Goal: Find specific page/section: Find specific page/section

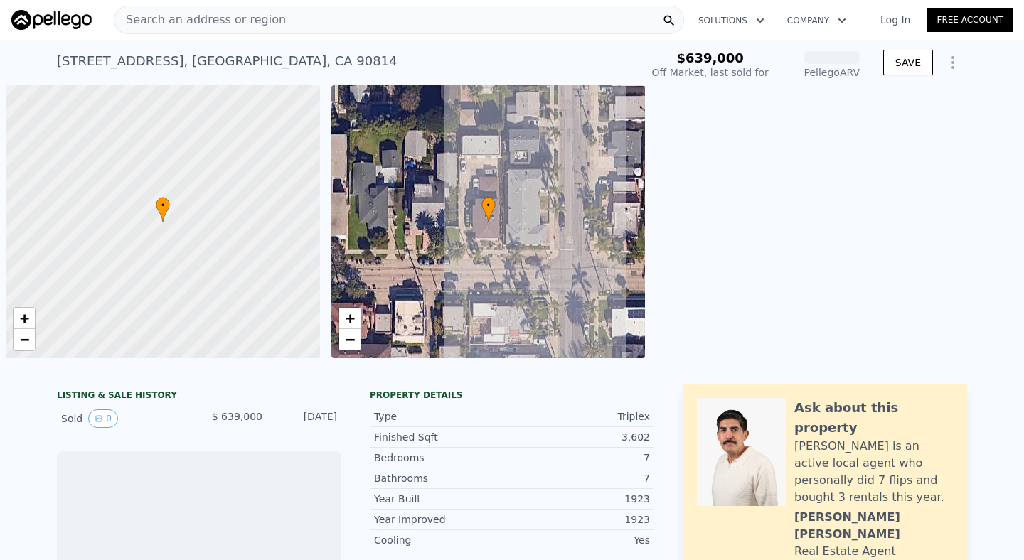
scroll to position [0, 6]
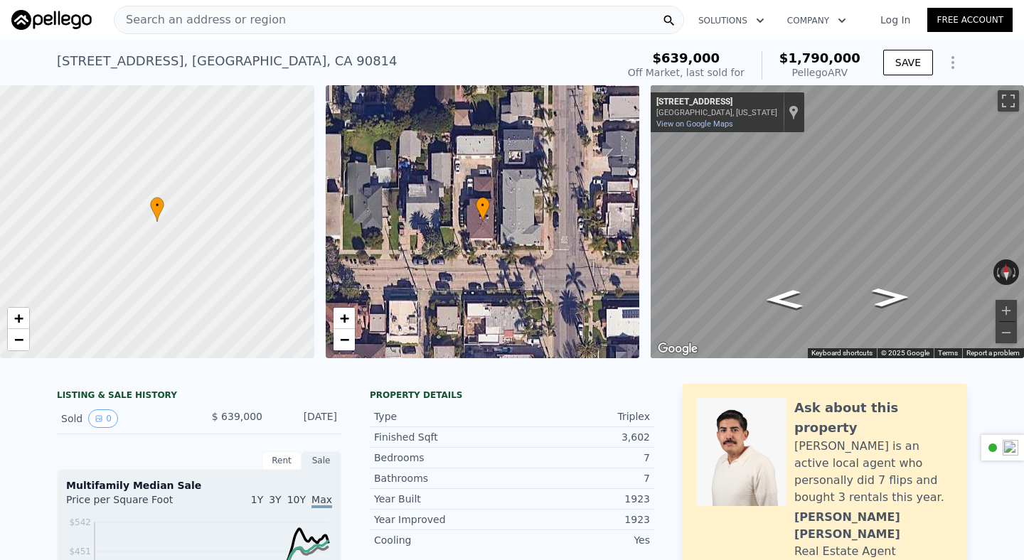
click at [180, 16] on span "Search an address or region" at bounding box center [199, 19] width 171 height 17
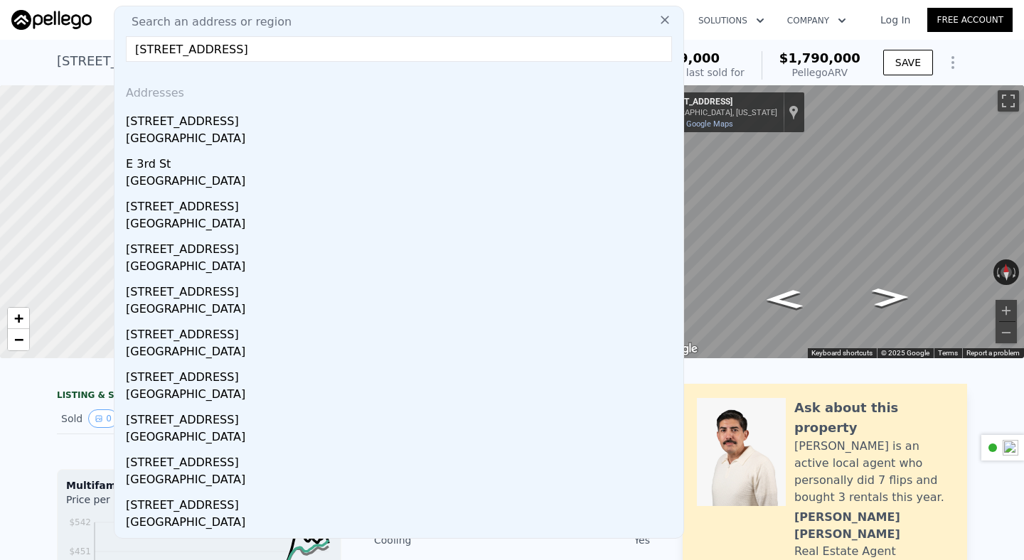
drag, startPoint x: 203, startPoint y: 48, endPoint x: 429, endPoint y: 55, distance: 225.5
click at [429, 55] on input "[STREET_ADDRESS]" at bounding box center [399, 49] width 546 height 26
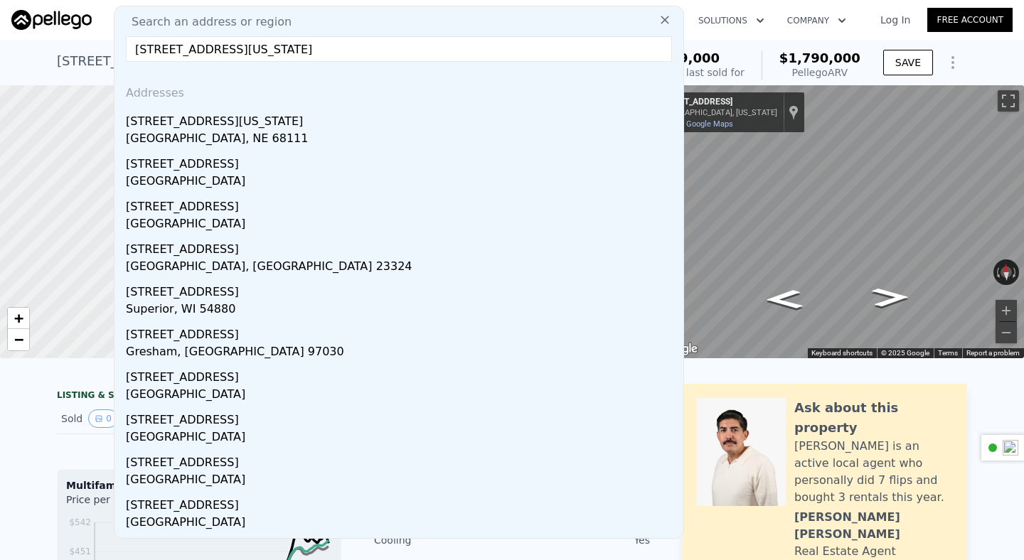
click at [237, 43] on input "[STREET_ADDRESS][US_STATE]" at bounding box center [399, 49] width 546 height 26
paste input "[GEOGRAPHIC_DATA]"
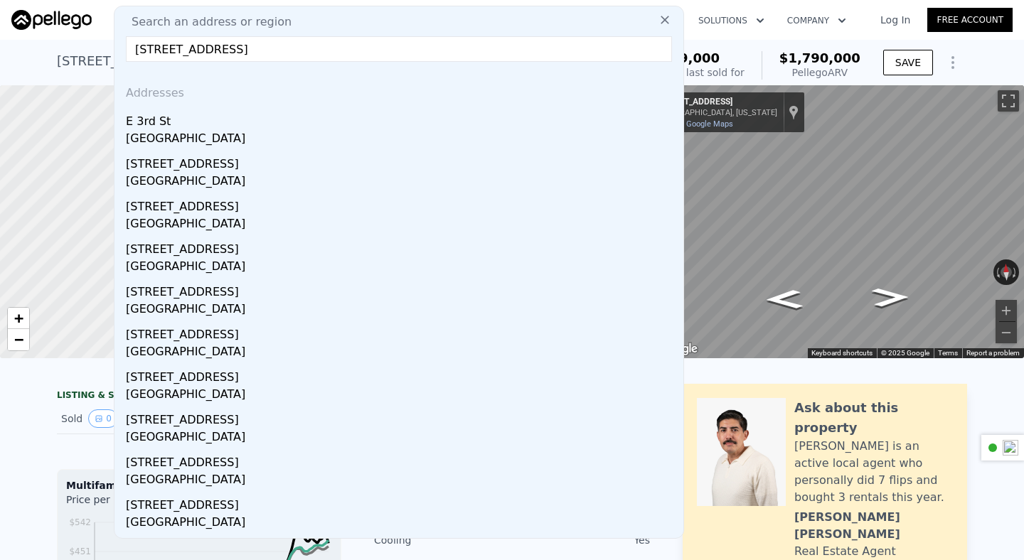
click at [309, 52] on input "[STREET_ADDRESS]" at bounding box center [399, 49] width 546 height 26
drag, startPoint x: 335, startPoint y: 43, endPoint x: 118, endPoint y: 41, distance: 216.9
click at [118, 41] on div "Search an address or region [STREET_ADDRESS] Addresses [STREET_ADDRESS] [STREET…" at bounding box center [399, 272] width 570 height 533
type input "[STREET_ADDRESS]"
